Goal: Transaction & Acquisition: Purchase product/service

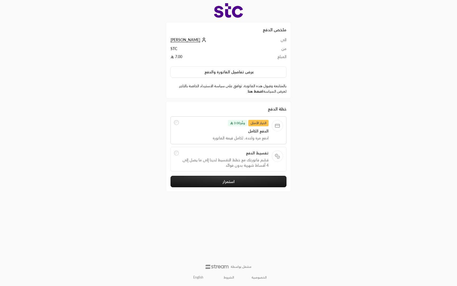
click at [254, 93] on link "اضغط هنا" at bounding box center [256, 91] width 16 height 4
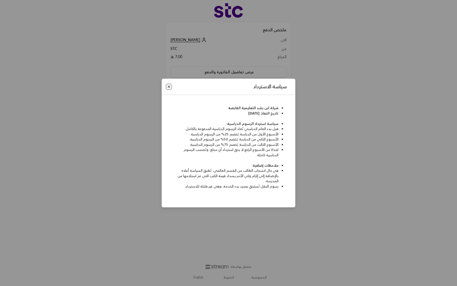
click at [169, 87] on button "Close" at bounding box center [169, 87] width 6 height 6
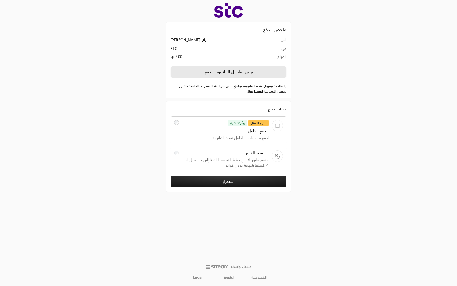
click at [243, 72] on button "عرض تفاصيل الفاتورة والدفع" at bounding box center [229, 71] width 116 height 11
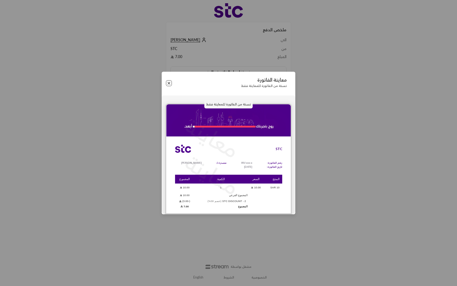
click at [169, 83] on button "Close" at bounding box center [169, 83] width 6 height 6
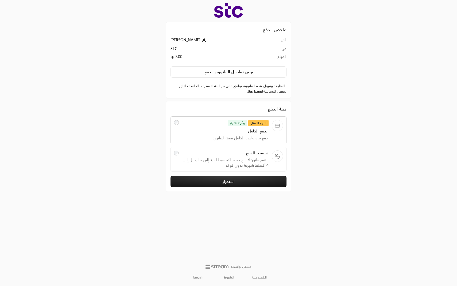
click at [239, 165] on span "قسّم فاتورتك مع خطط التقسيط لدينا إلى ما يصل إلى 4 أقساط شهرية بدون فوائد" at bounding box center [225, 162] width 87 height 11
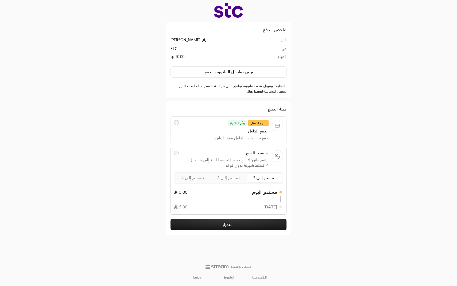
click at [235, 175] on label "تقسيم إلى 3" at bounding box center [228, 178] width 35 height 9
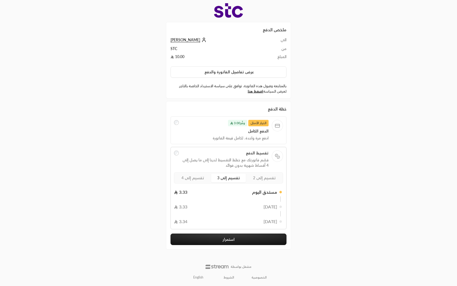
click at [197, 178] on span "تقسيم إلى 4" at bounding box center [193, 177] width 23 height 5
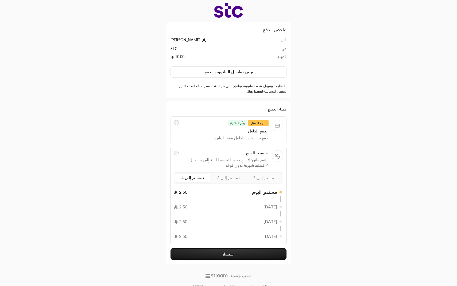
scroll to position [9, 0]
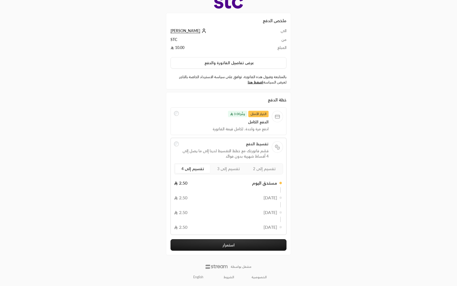
click at [210, 248] on button "استمرار" at bounding box center [229, 245] width 116 height 12
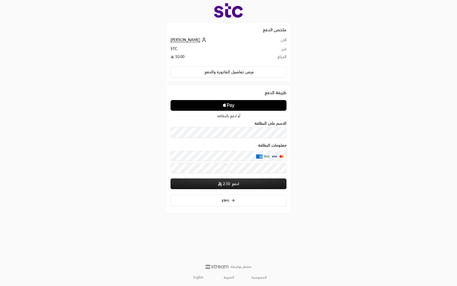
click at [232, 106] on icon "Apple Pay" at bounding box center [231, 105] width 2 height 3
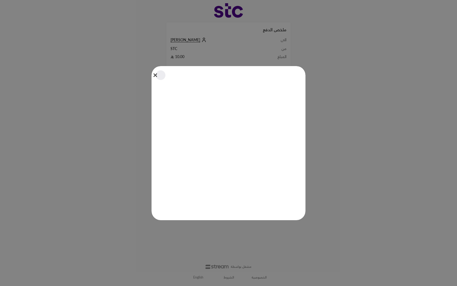
click at [155, 75] on button "Close" at bounding box center [161, 75] width 12 height 12
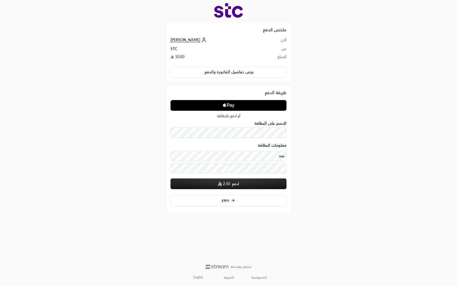
click at [241, 186] on button "ادفع 2.50" at bounding box center [229, 183] width 116 height 11
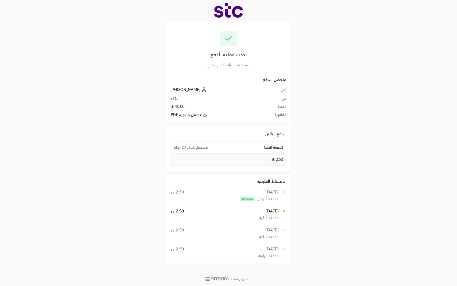
click at [189, 91] on span "[PERSON_NAME]" at bounding box center [186, 89] width 30 height 5
click at [201, 90] on icon at bounding box center [203, 89] width 5 height 5
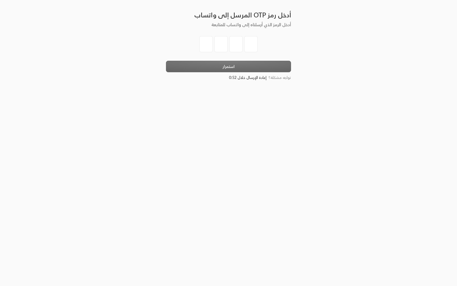
click at [205, 42] on input "tel" at bounding box center [206, 44] width 13 height 16
type input "1"
type input "8"
type input "5"
type input "8"
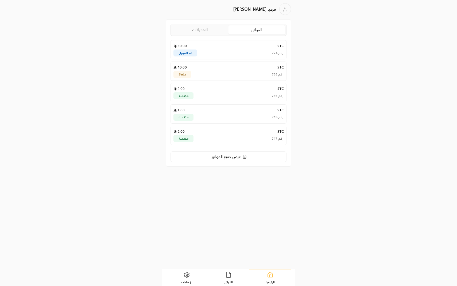
click at [212, 32] on link "الاشتراكات" at bounding box center [200, 29] width 56 height 9
click at [240, 34] on link "الفواتير" at bounding box center [257, 29] width 56 height 9
click at [219, 48] on div "STC 10.00" at bounding box center [229, 45] width 110 height 5
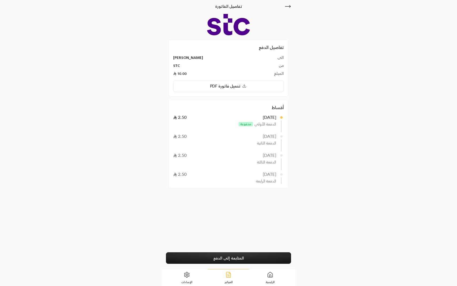
click at [218, 257] on link "المتابعة إلى الدفع" at bounding box center [228, 258] width 125 height 12
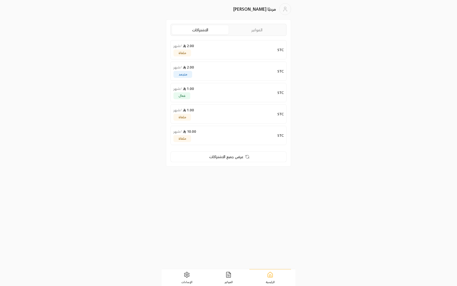
click at [251, 29] on link "الفواتير" at bounding box center [257, 29] width 56 height 9
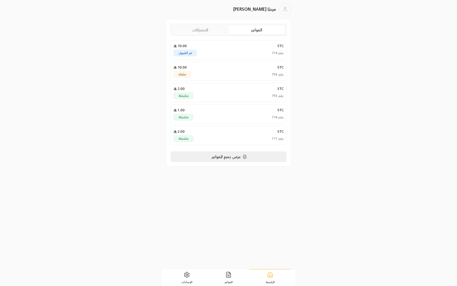
click at [229, 157] on p "عرض جميع الفواتير" at bounding box center [226, 156] width 29 height 5
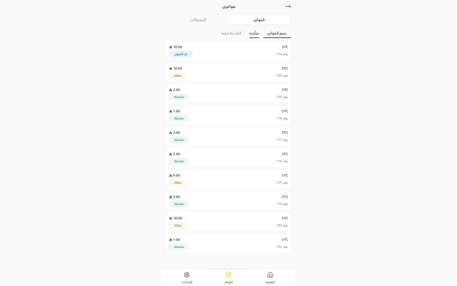
click at [254, 35] on link "متأخرة" at bounding box center [254, 33] width 9 height 9
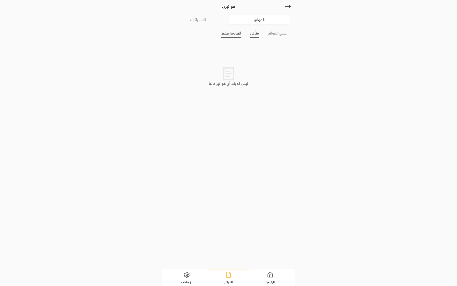
click at [233, 33] on link "القادمة فقط" at bounding box center [232, 33] width 20 height 9
